Goal: Task Accomplishment & Management: Complete application form

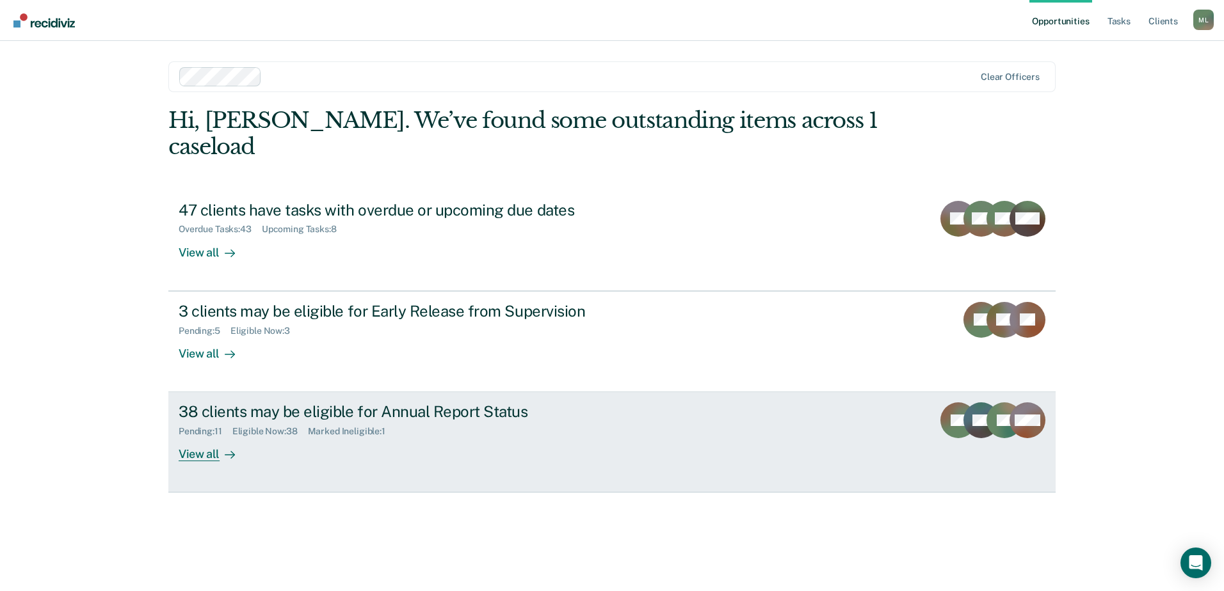
click at [498, 421] on div "Pending : 11 Eligible Now : 38 Marked Ineligible : 1" at bounding box center [403, 429] width 449 height 16
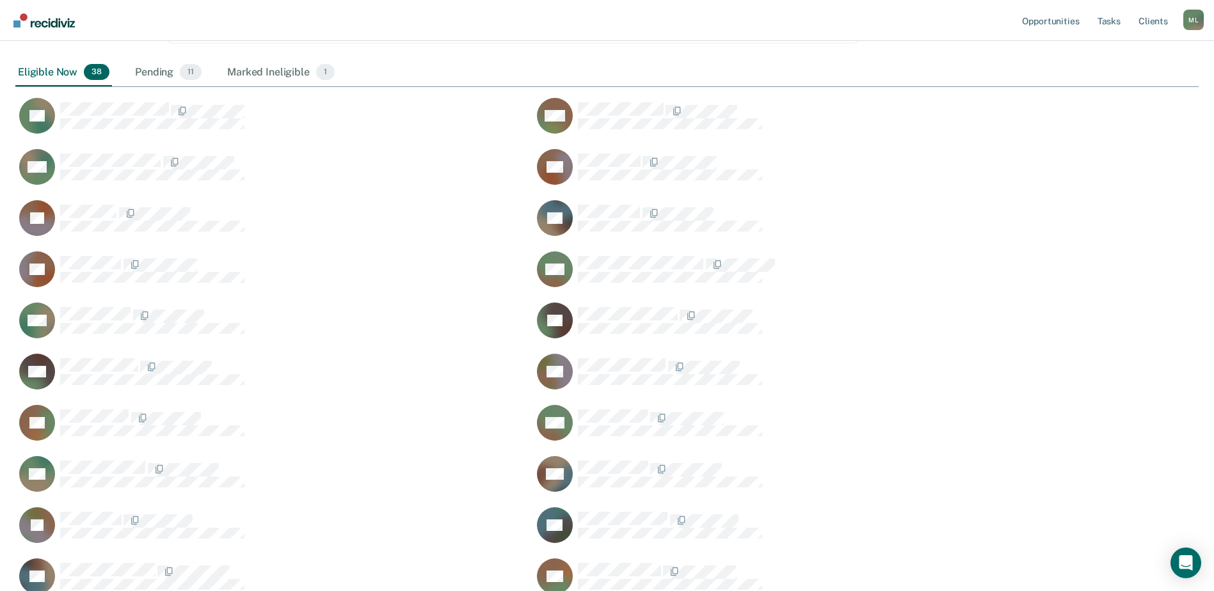
scroll to position [256, 0]
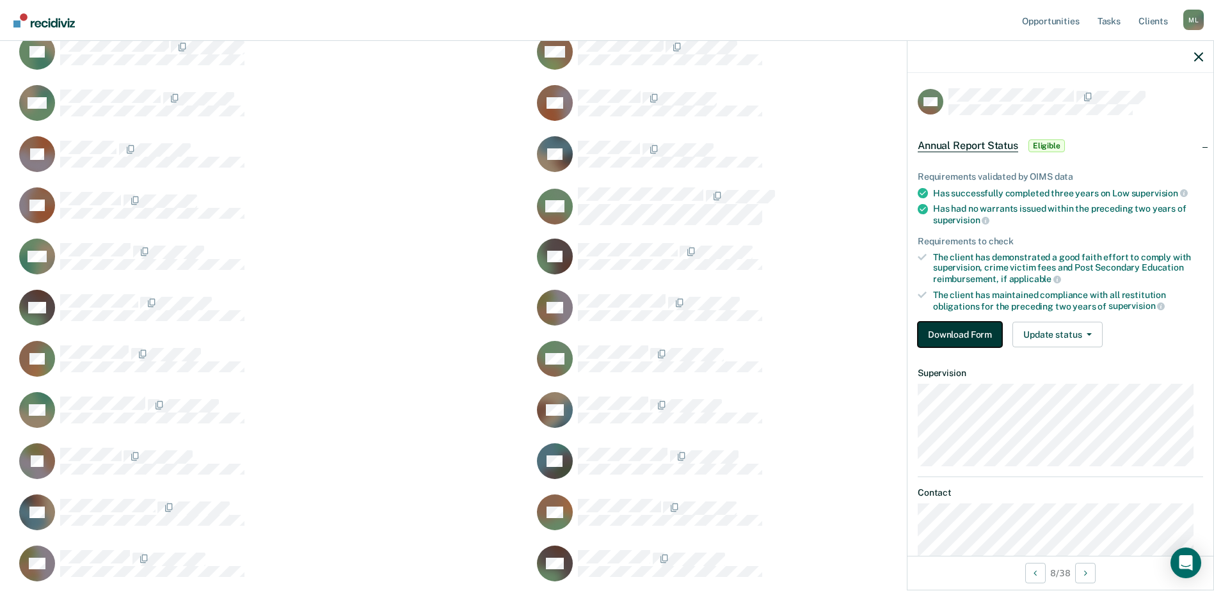
click at [948, 332] on button "Download Form" at bounding box center [960, 335] width 84 height 26
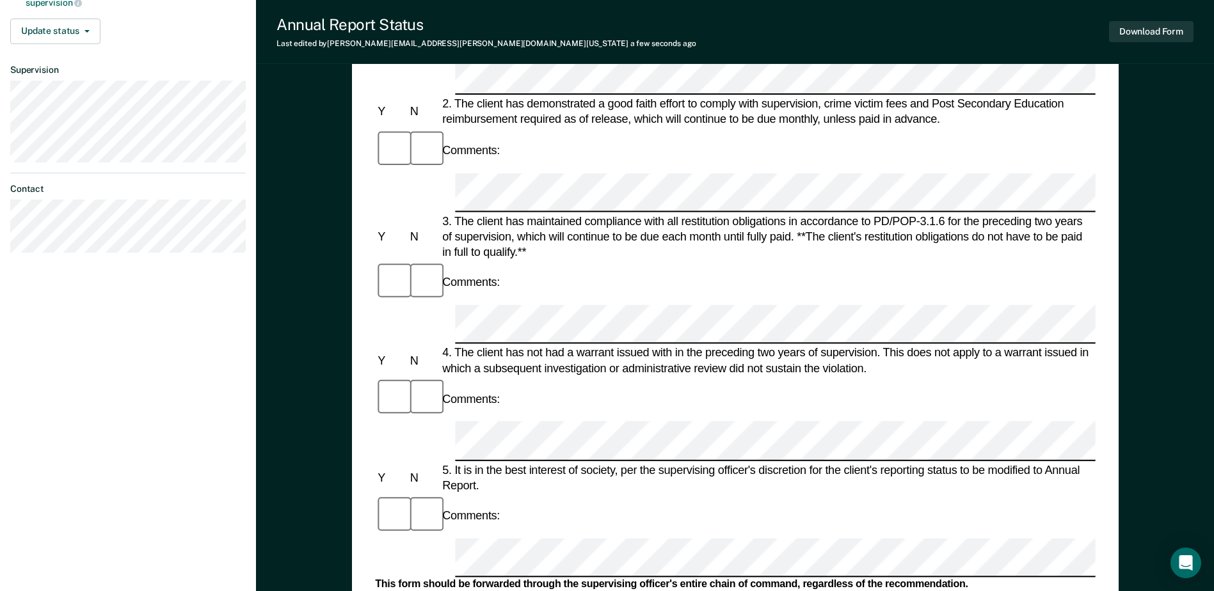
scroll to position [384, 0]
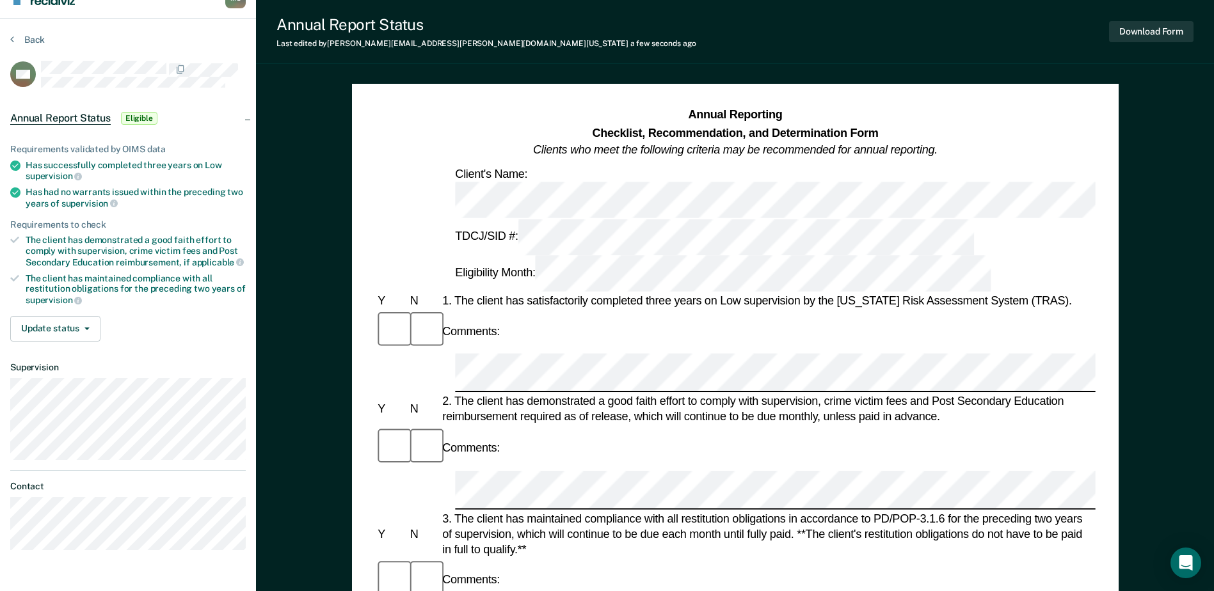
scroll to position [0, 0]
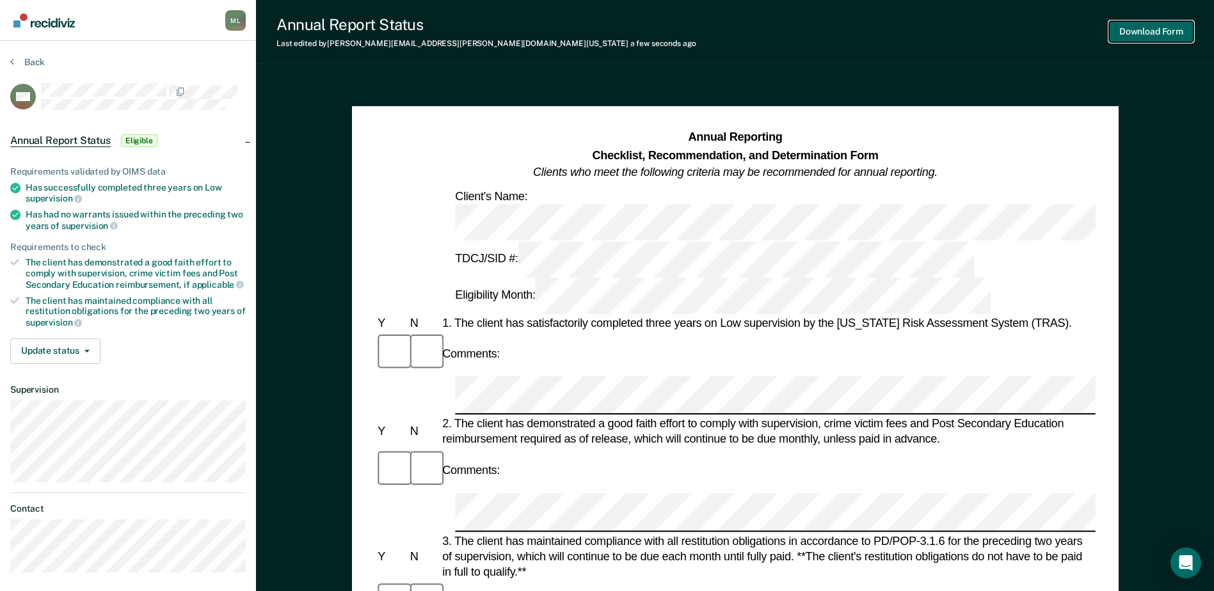
click at [1134, 28] on button "Download Form" at bounding box center [1151, 31] width 84 height 21
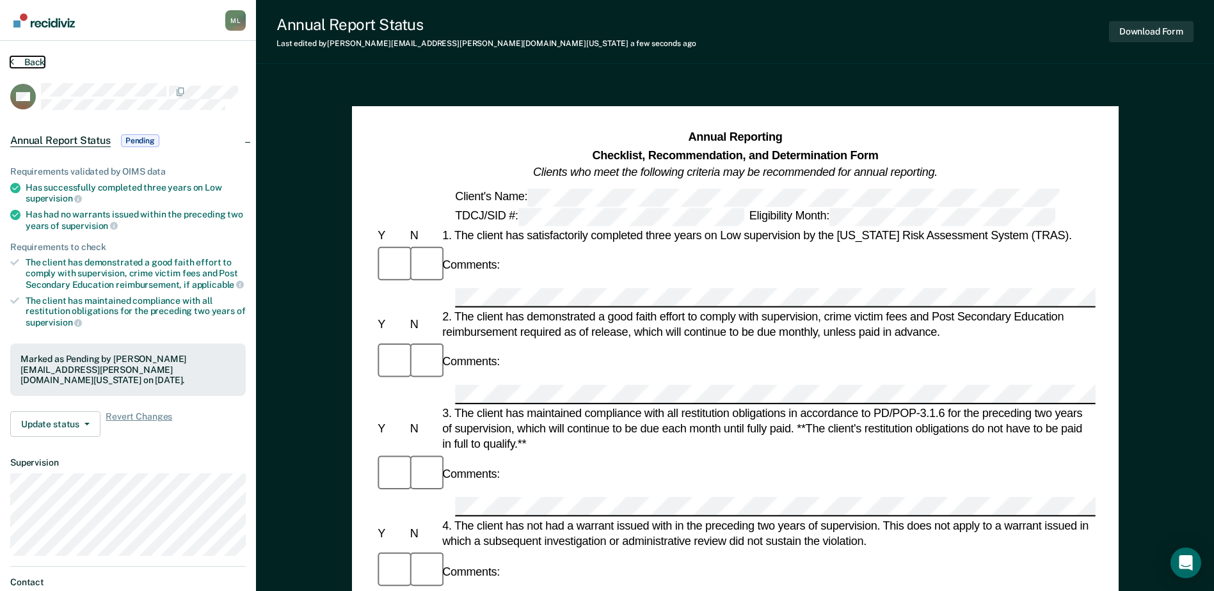
click at [24, 58] on button "Back" at bounding box center [27, 62] width 35 height 12
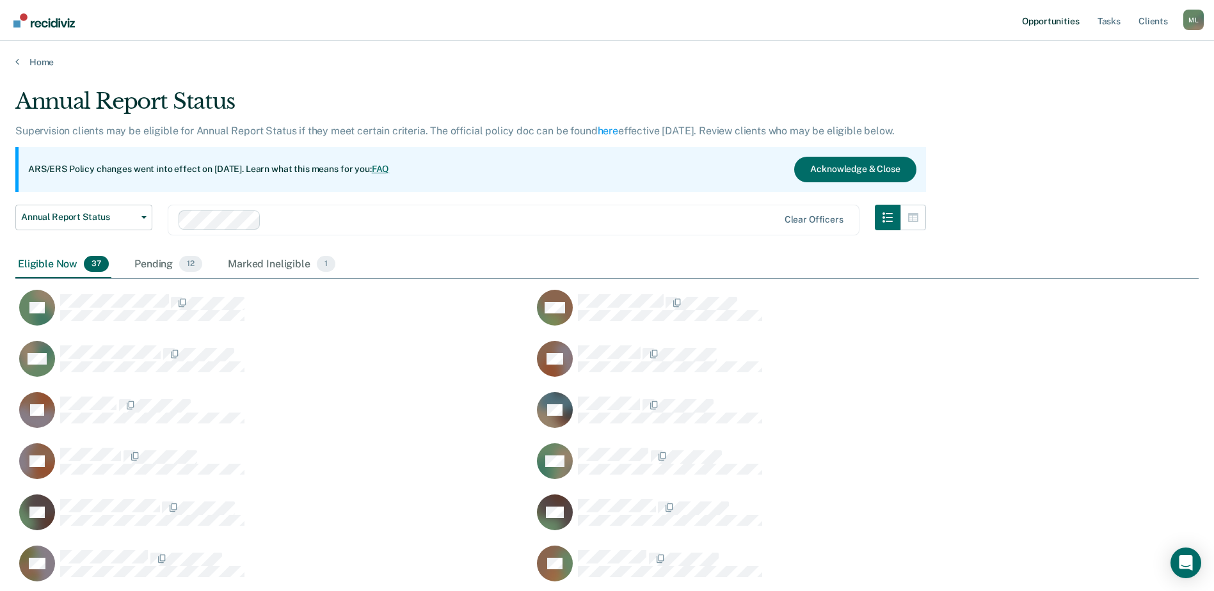
click at [1062, 24] on link "Opportunities" at bounding box center [1051, 20] width 62 height 41
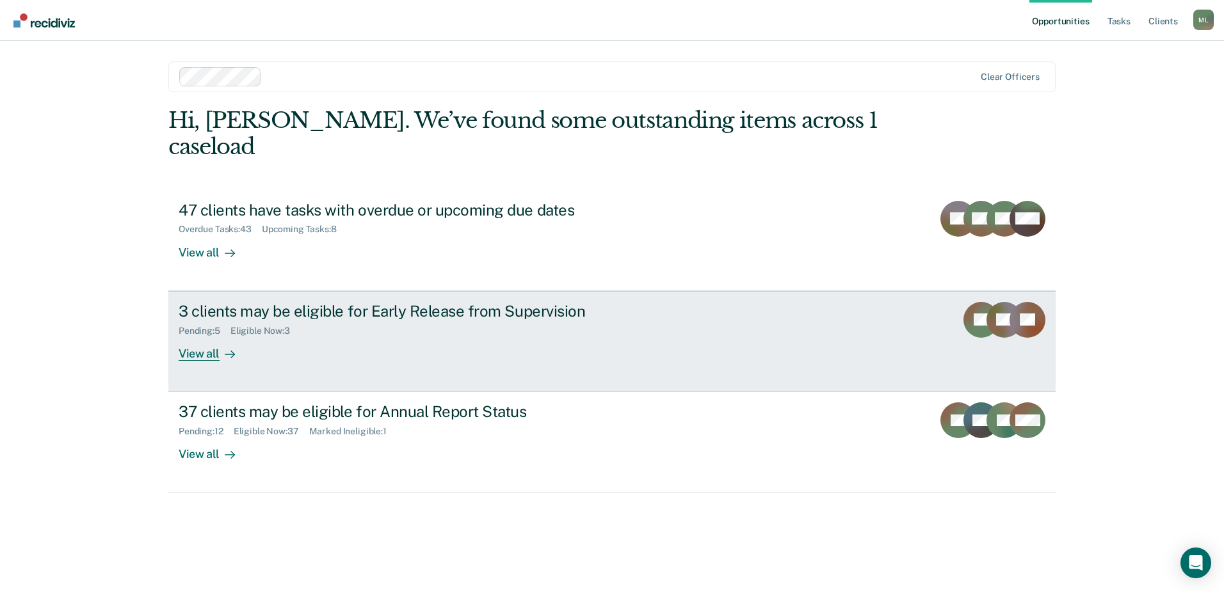
click at [373, 321] on div "Pending : 5 Eligible Now : 3" at bounding box center [403, 329] width 449 height 16
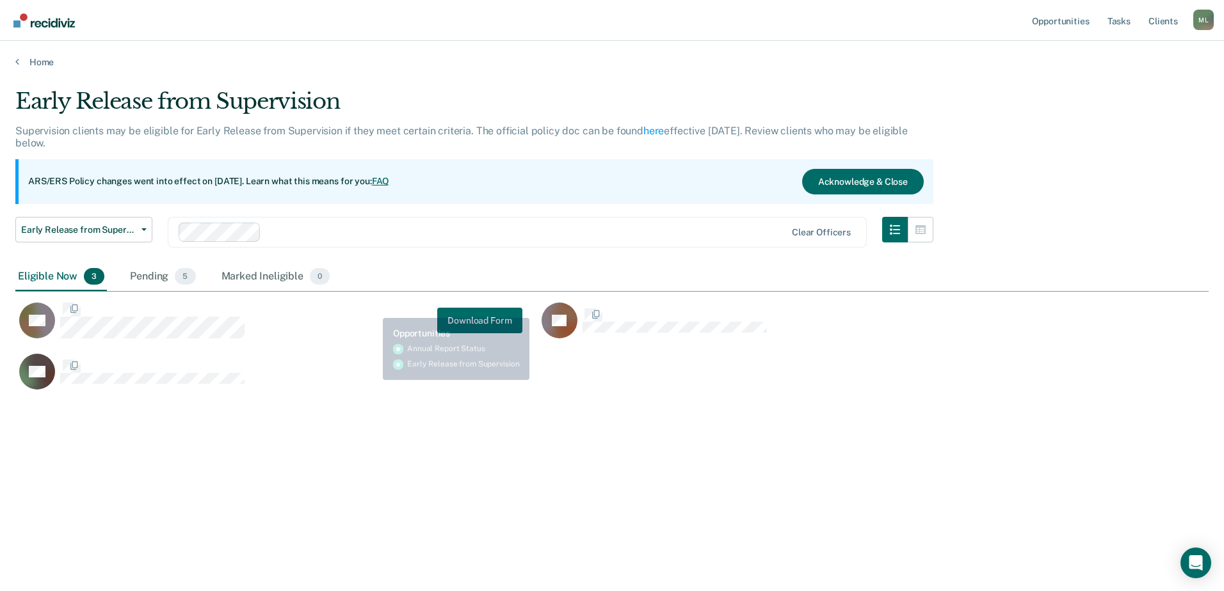
scroll to position [398, 1184]
